Goal: Check status: Check status

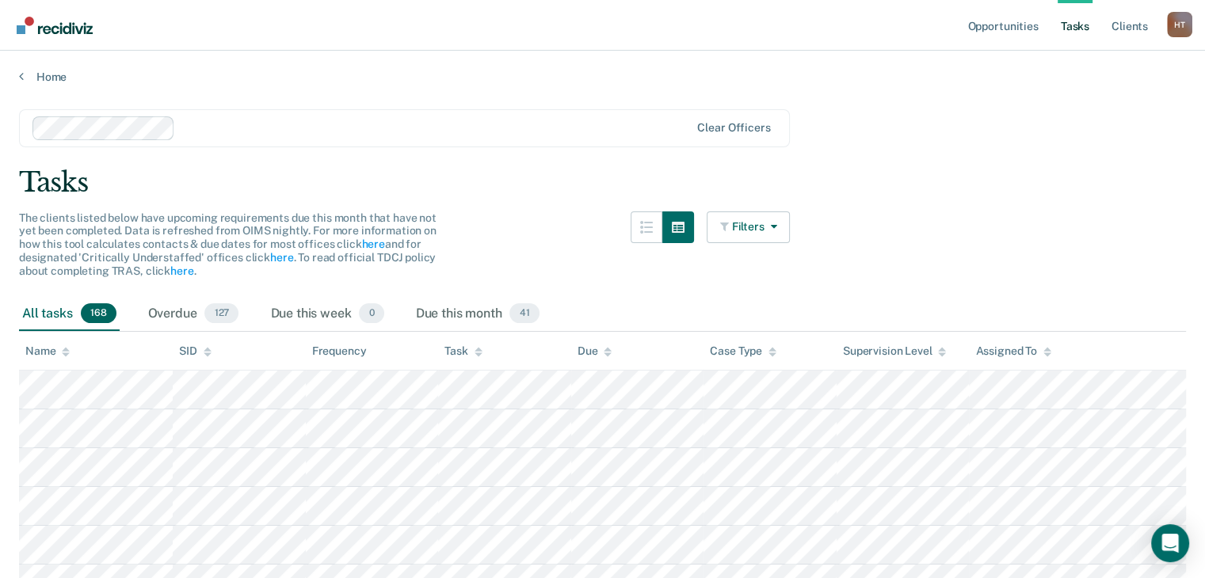
click at [28, 28] on img "Go to Recidiviz Home" at bounding box center [55, 25] width 76 height 17
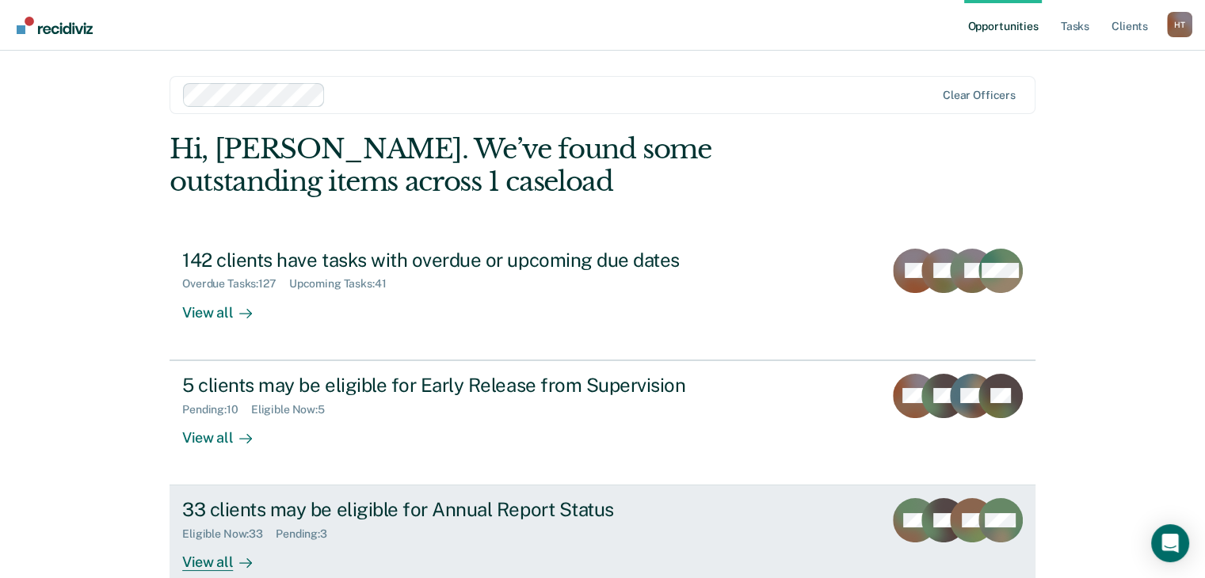
scroll to position [95, 0]
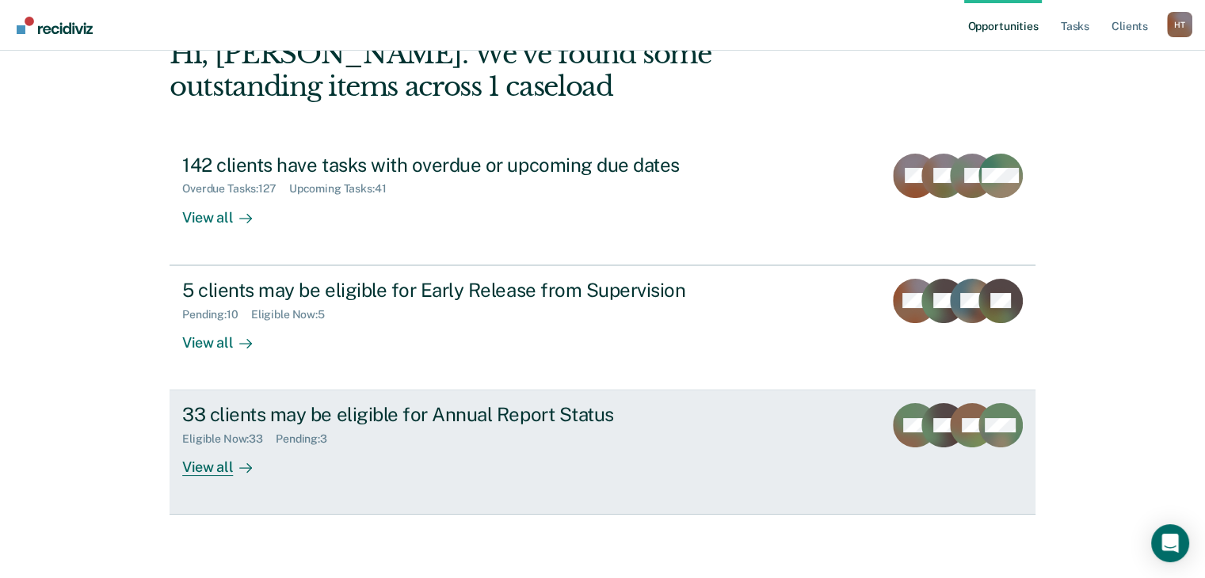
click at [357, 435] on div "Eligible Now : 33 Pending : 3" at bounding box center [460, 436] width 556 height 20
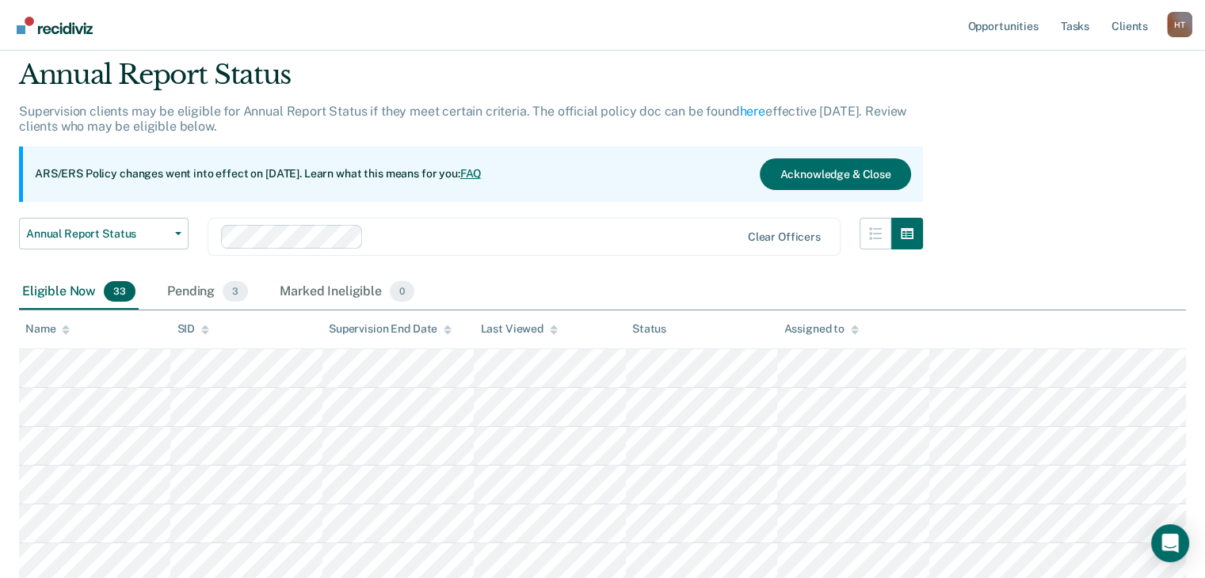
scroll to position [79, 0]
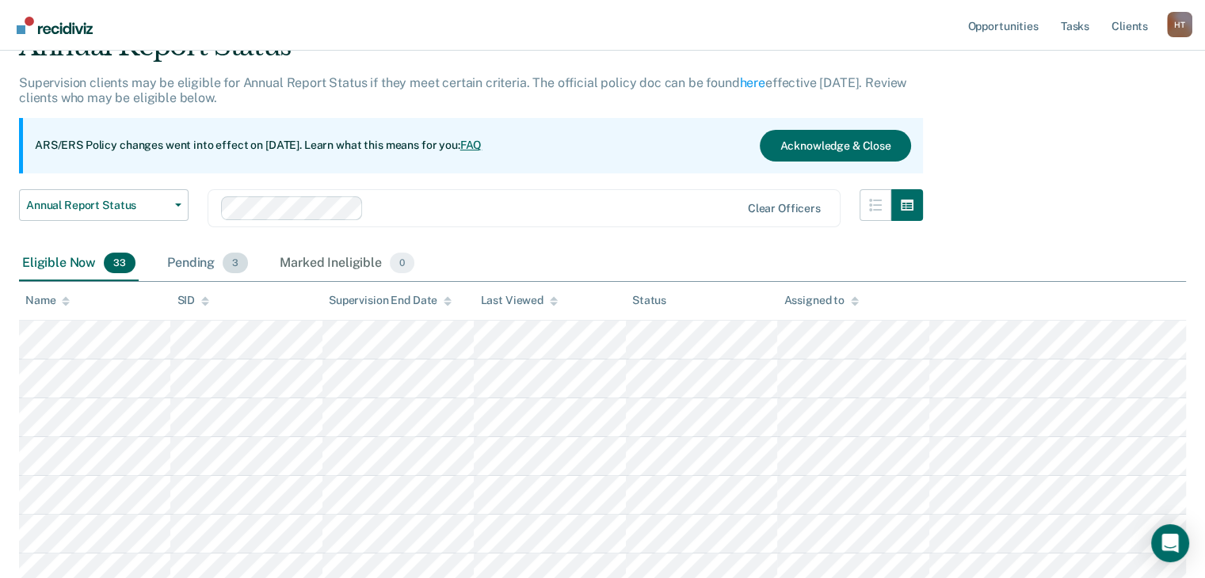
click at [181, 257] on div "Pending 3" at bounding box center [207, 263] width 87 height 35
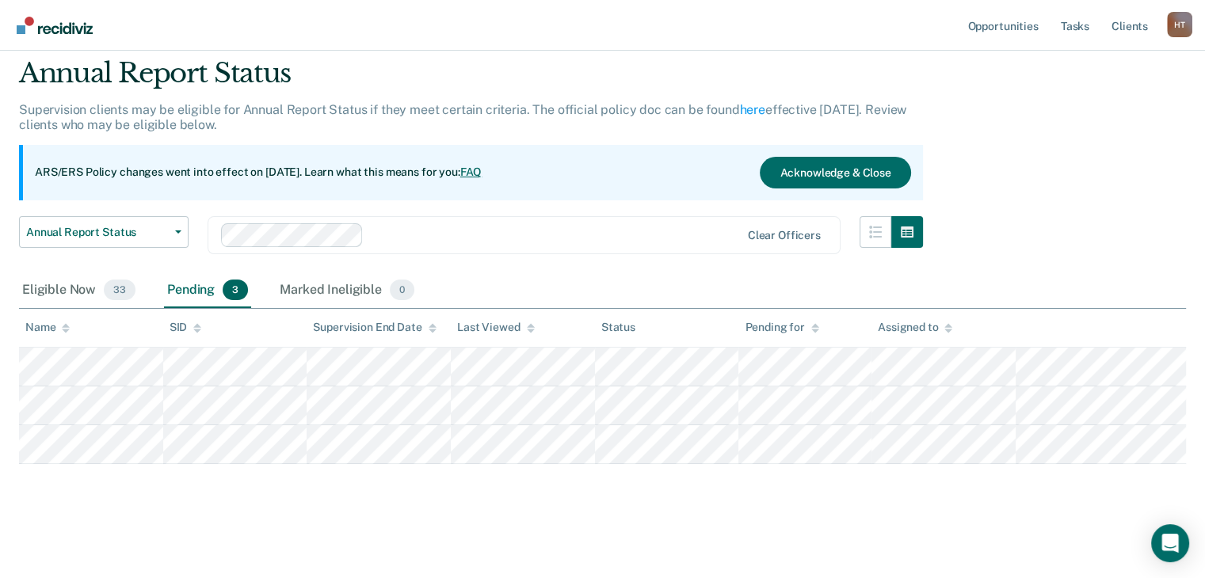
scroll to position [75, 0]
